Goal: Task Accomplishment & Management: Complete application form

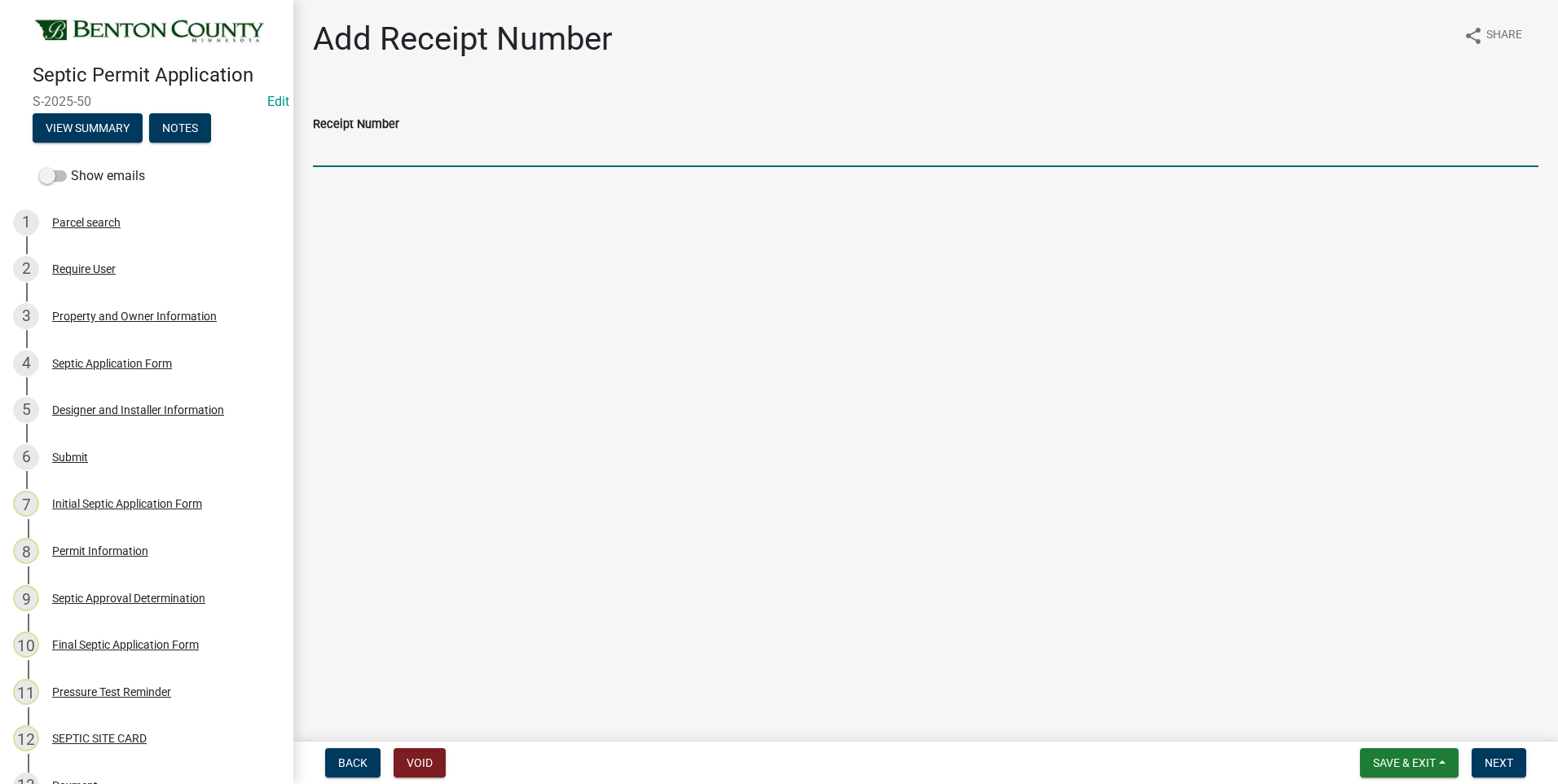
click at [375, 156] on input "Receipt Number" at bounding box center [925, 150] width 1225 height 33
type input "Online"
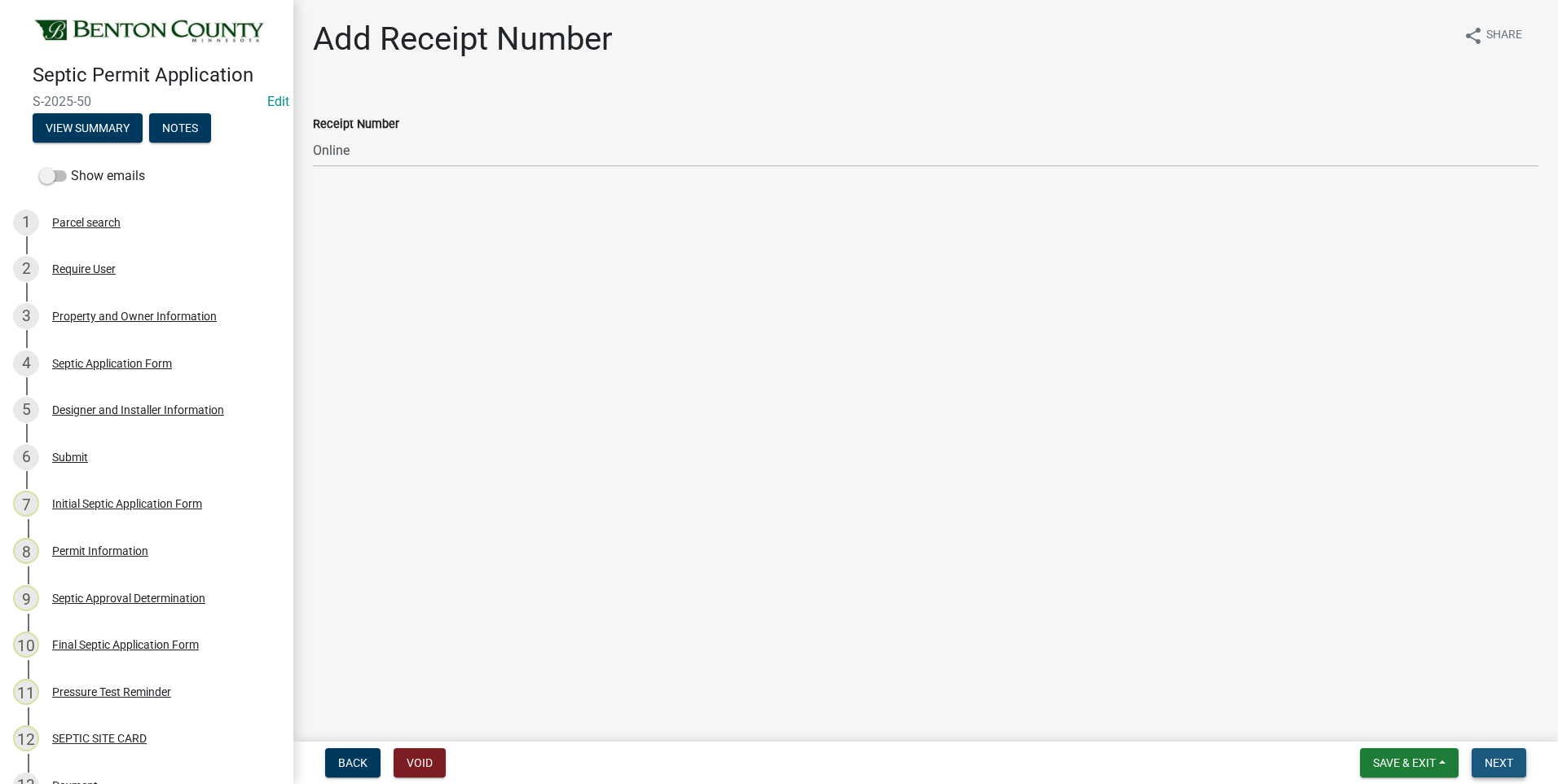
click at [1504, 760] on span "Next" at bounding box center [1499, 762] width 29 height 13
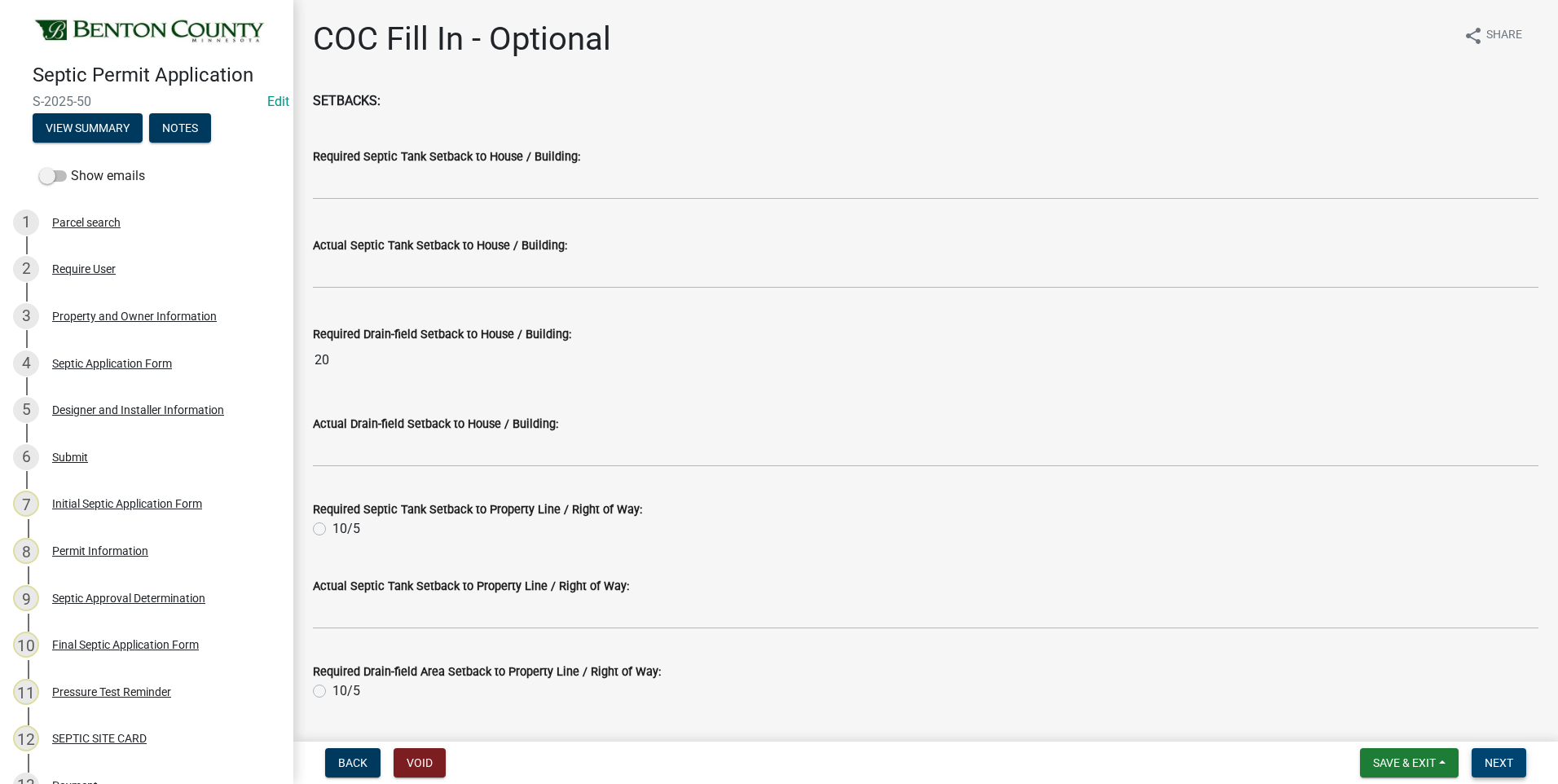
click at [1503, 753] on button "Next" at bounding box center [1499, 763] width 54 height 29
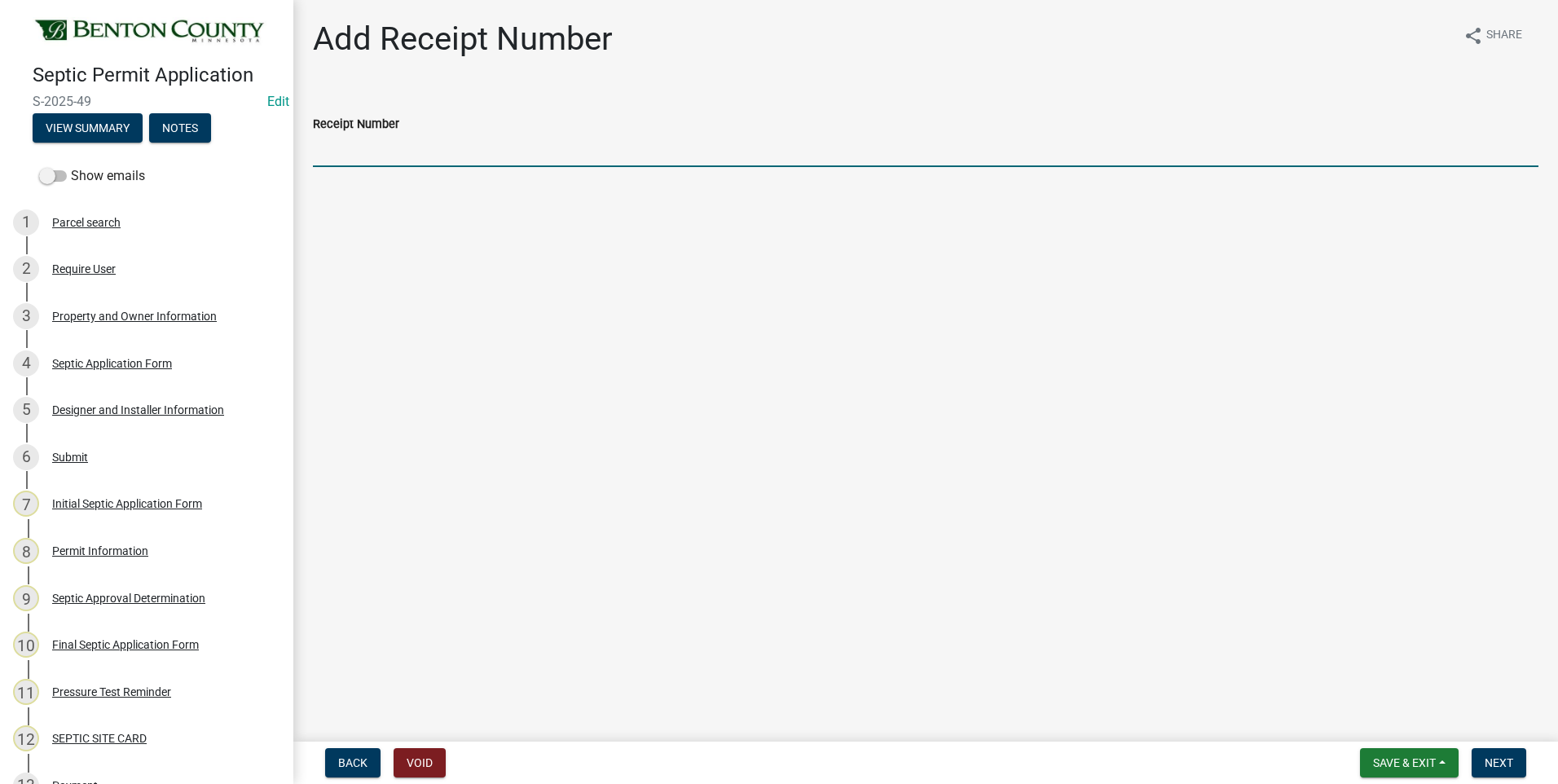
click at [379, 159] on input "Receipt Number" at bounding box center [925, 150] width 1225 height 33
type input "Online"
click at [1501, 761] on span "Next" at bounding box center [1499, 762] width 29 height 13
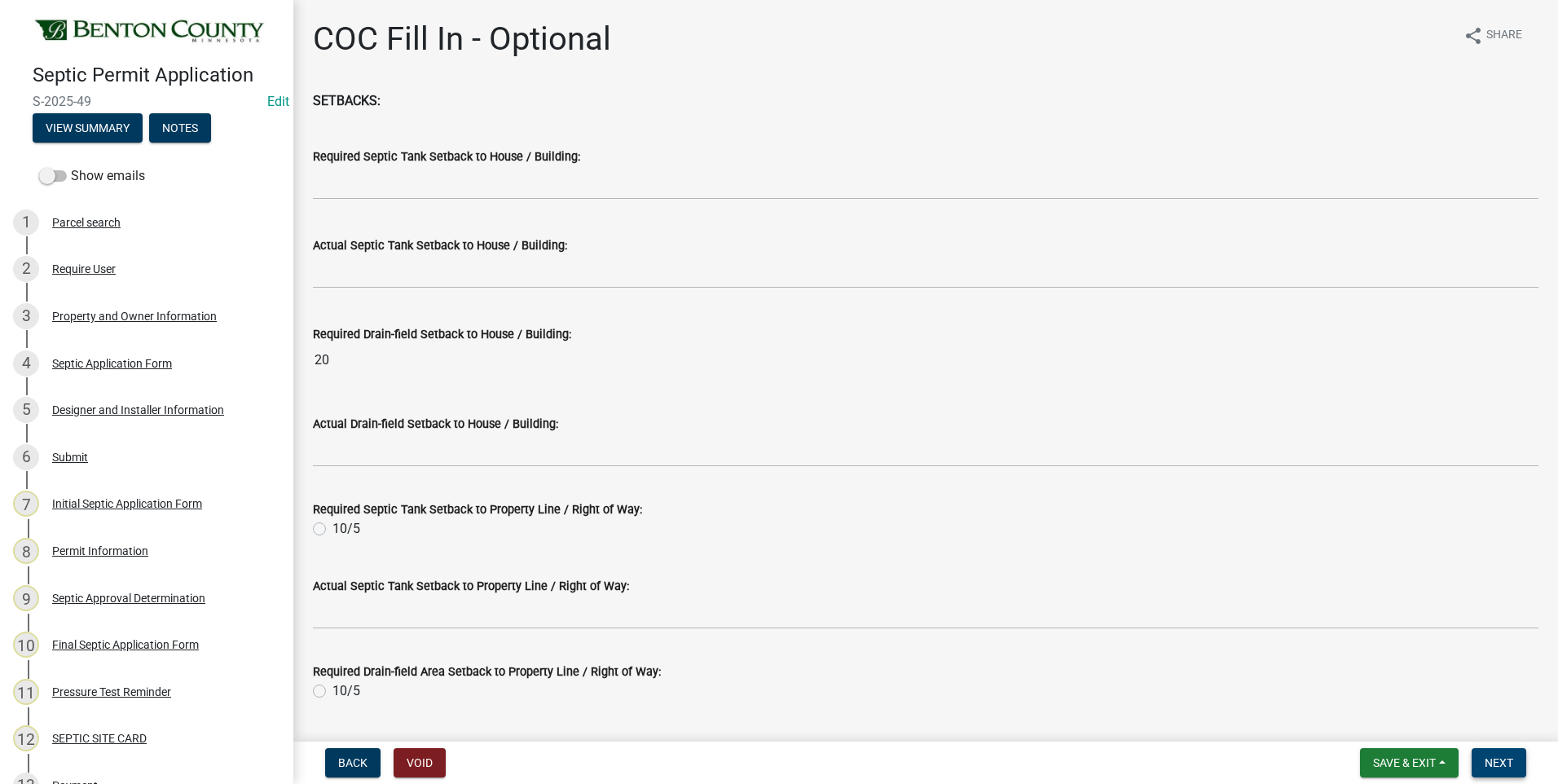
click at [1501, 761] on span "Next" at bounding box center [1499, 762] width 29 height 13
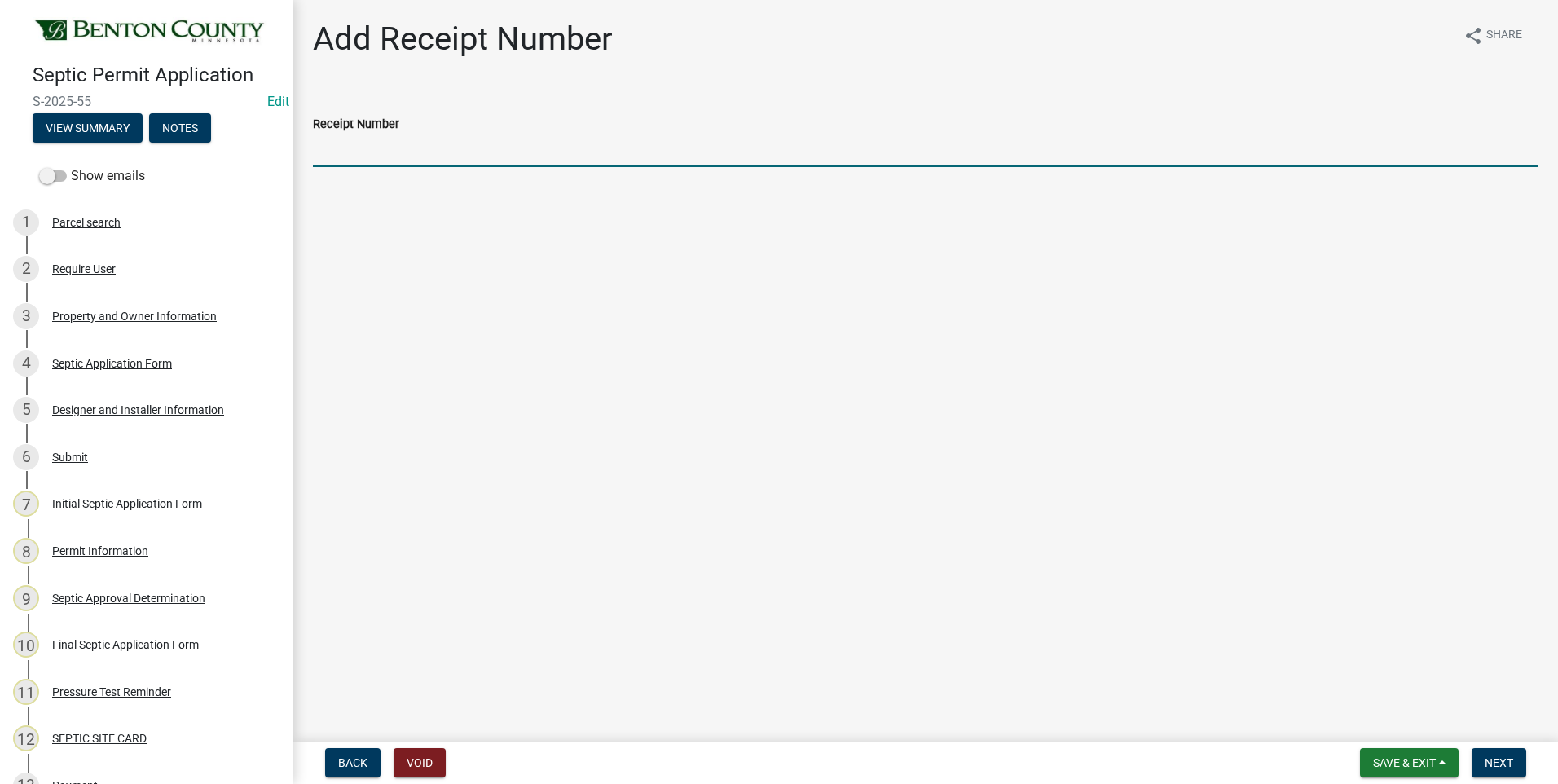
click at [378, 152] on input "Receipt Number" at bounding box center [925, 150] width 1225 height 33
type input "Online"
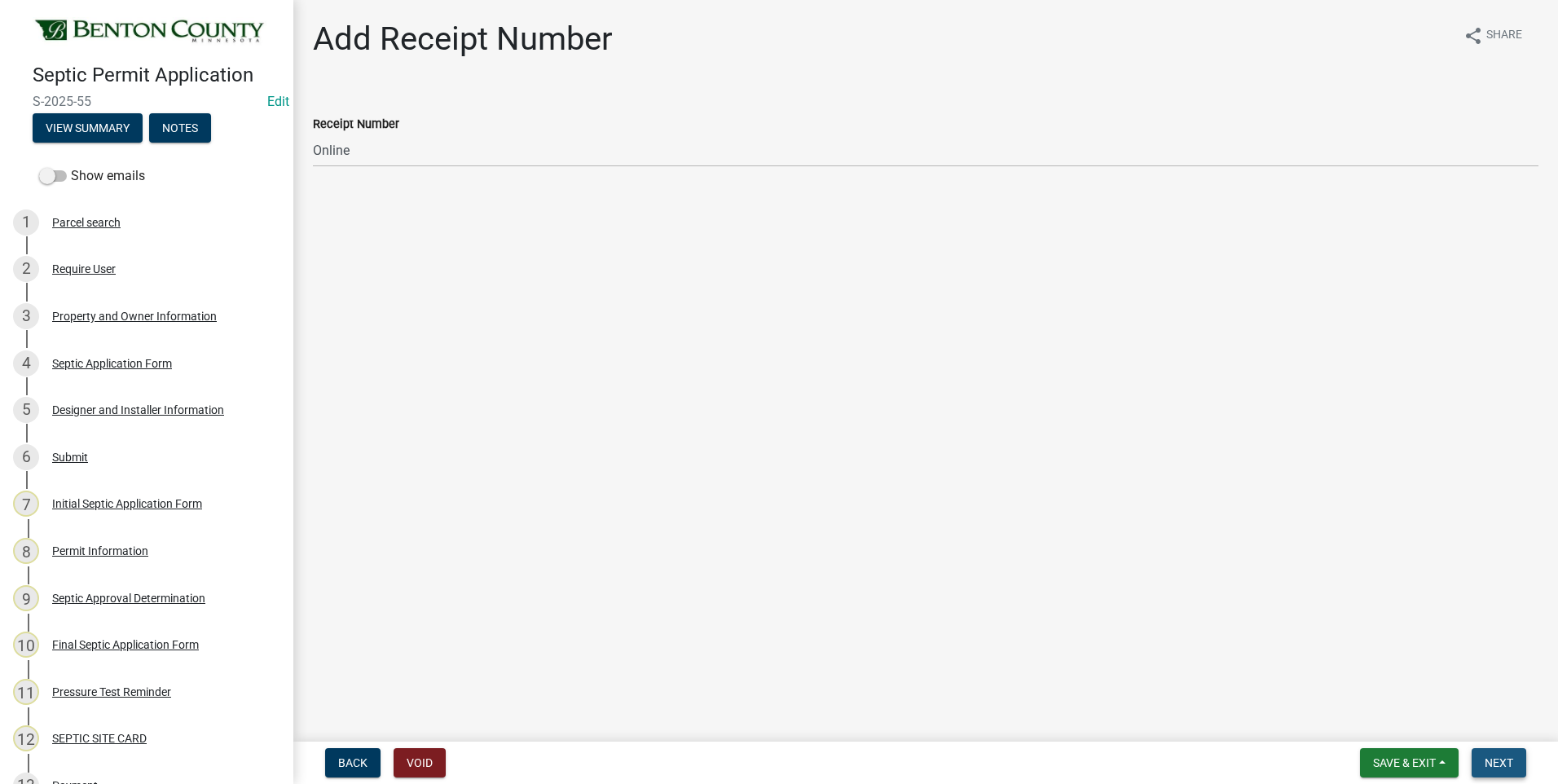
click at [1492, 763] on span "Next" at bounding box center [1499, 762] width 29 height 13
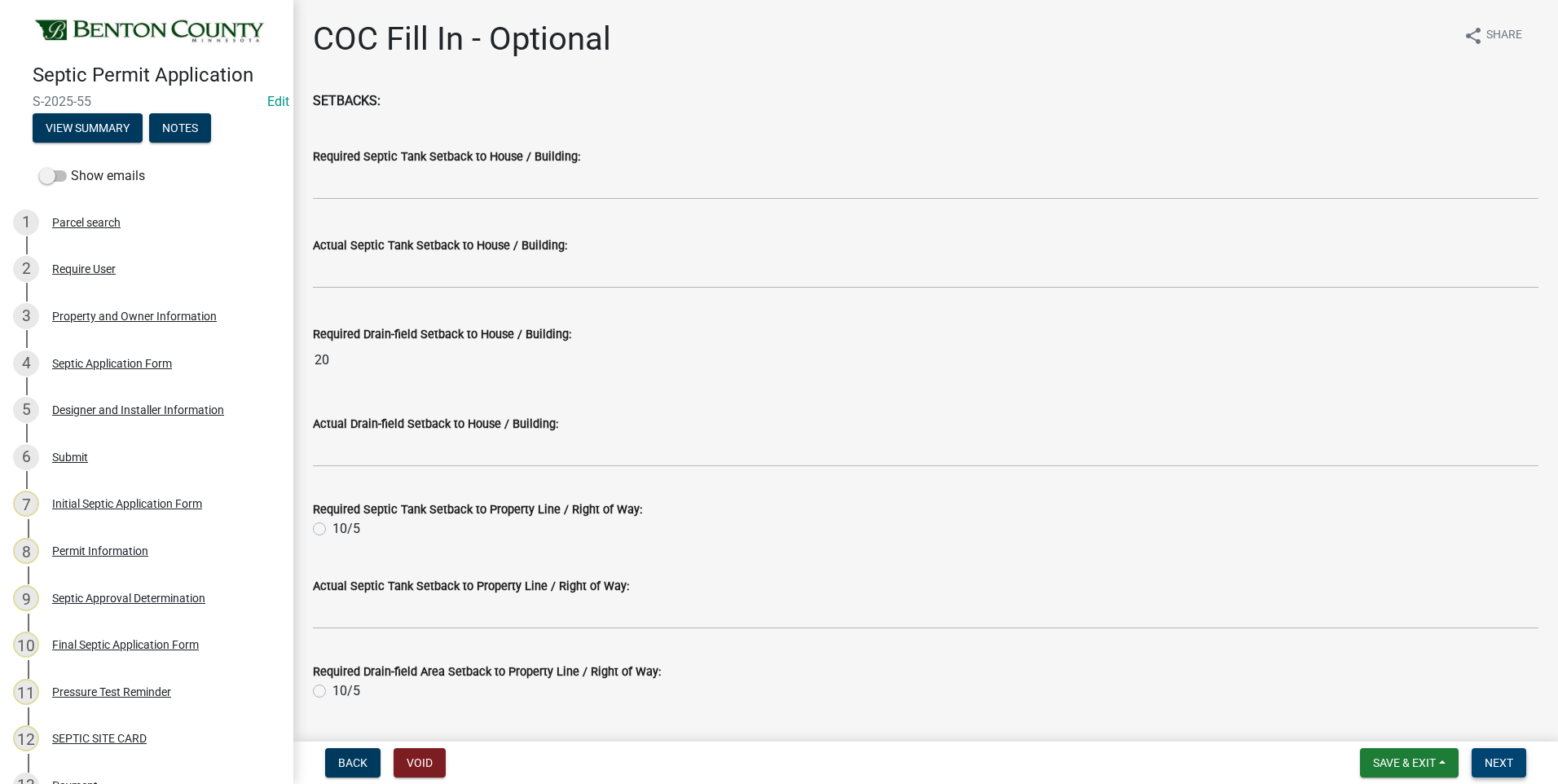
click at [1497, 762] on span "Next" at bounding box center [1499, 762] width 29 height 13
